Goal: Information Seeking & Learning: Learn about a topic

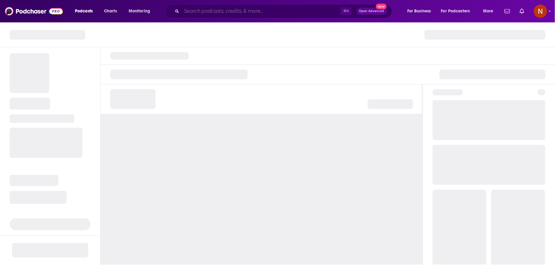
click at [232, 10] on input "Search podcasts, credits, & more..." at bounding box center [261, 11] width 159 height 10
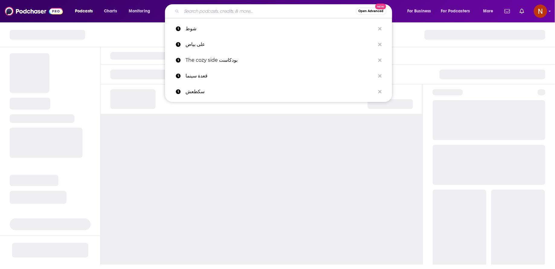
paste input "محفوف"
type input "محفوف"
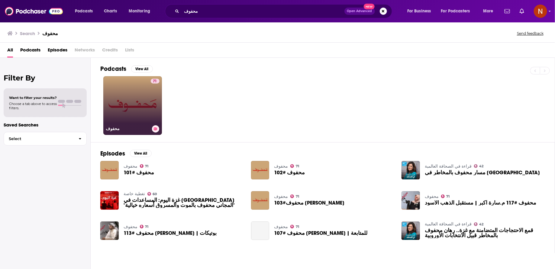
click at [134, 106] on link "71 محفوف" at bounding box center [132, 105] width 59 height 59
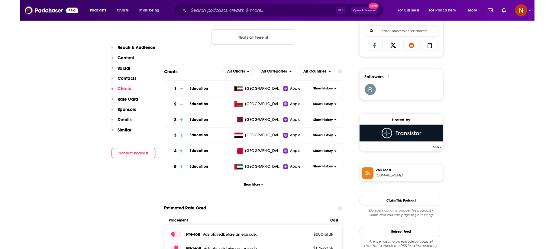
scroll to position [392, 0]
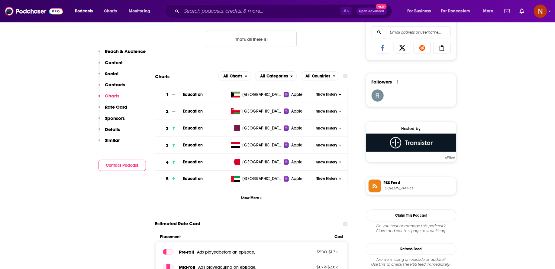
click at [378, 184] on icon at bounding box center [375, 185] width 7 height 5
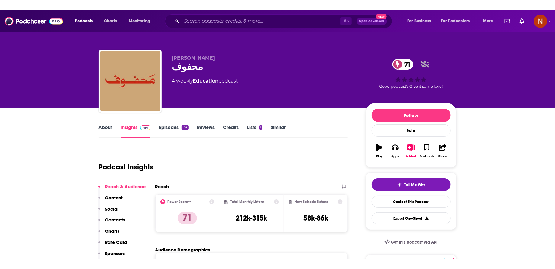
scroll to position [0, 0]
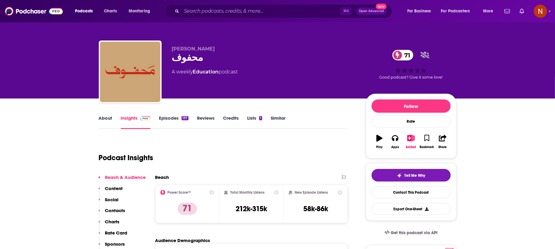
click at [180, 57] on div "محفوف 71" at bounding box center [264, 58] width 184 height 12
copy div "محفوف 71"
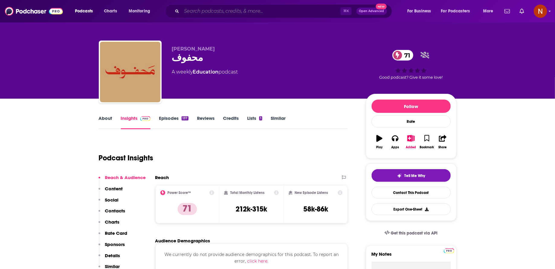
click at [226, 16] on input "Search podcasts, credits, & more..." at bounding box center [261, 11] width 159 height 10
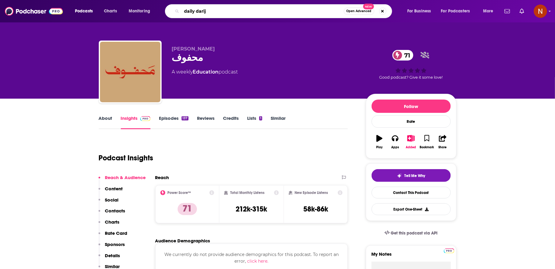
type input "daily darija"
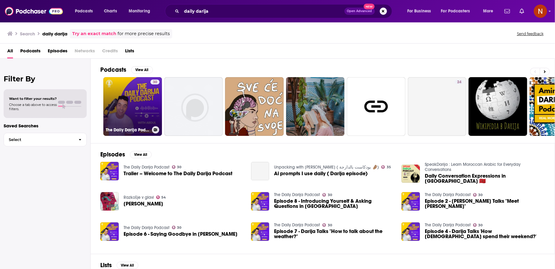
click at [146, 122] on link "30 The Daily Darija Podcast" at bounding box center [132, 106] width 59 height 59
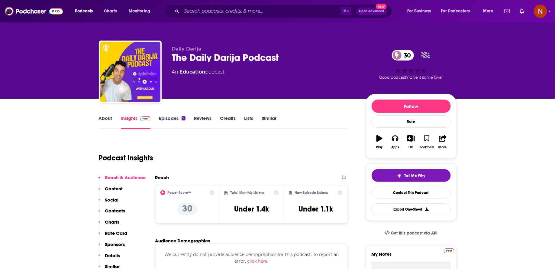
click at [168, 119] on link "Episodes 9" at bounding box center [172, 122] width 26 height 14
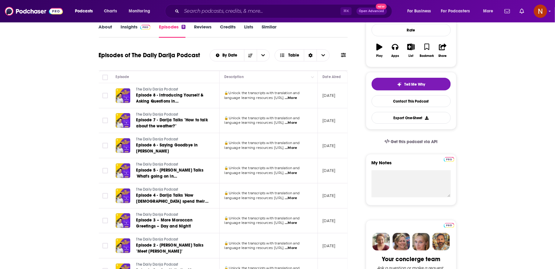
scroll to position [91, 0]
click at [297, 174] on span "...More" at bounding box center [291, 173] width 12 height 5
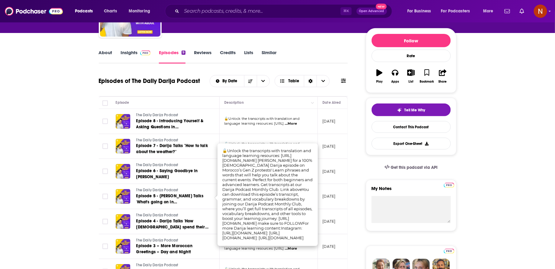
scroll to position [61, 0]
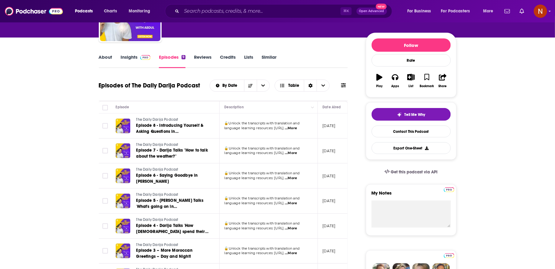
drag, startPoint x: 223, startPoint y: 165, endPoint x: 263, endPoint y: 165, distance: 40.2
click at [297, 154] on span "...More" at bounding box center [291, 153] width 12 height 5
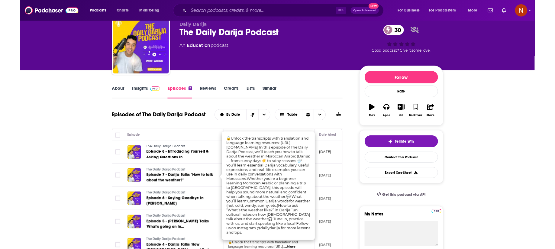
scroll to position [21, 0]
